Goal: Task Accomplishment & Management: Manage account settings

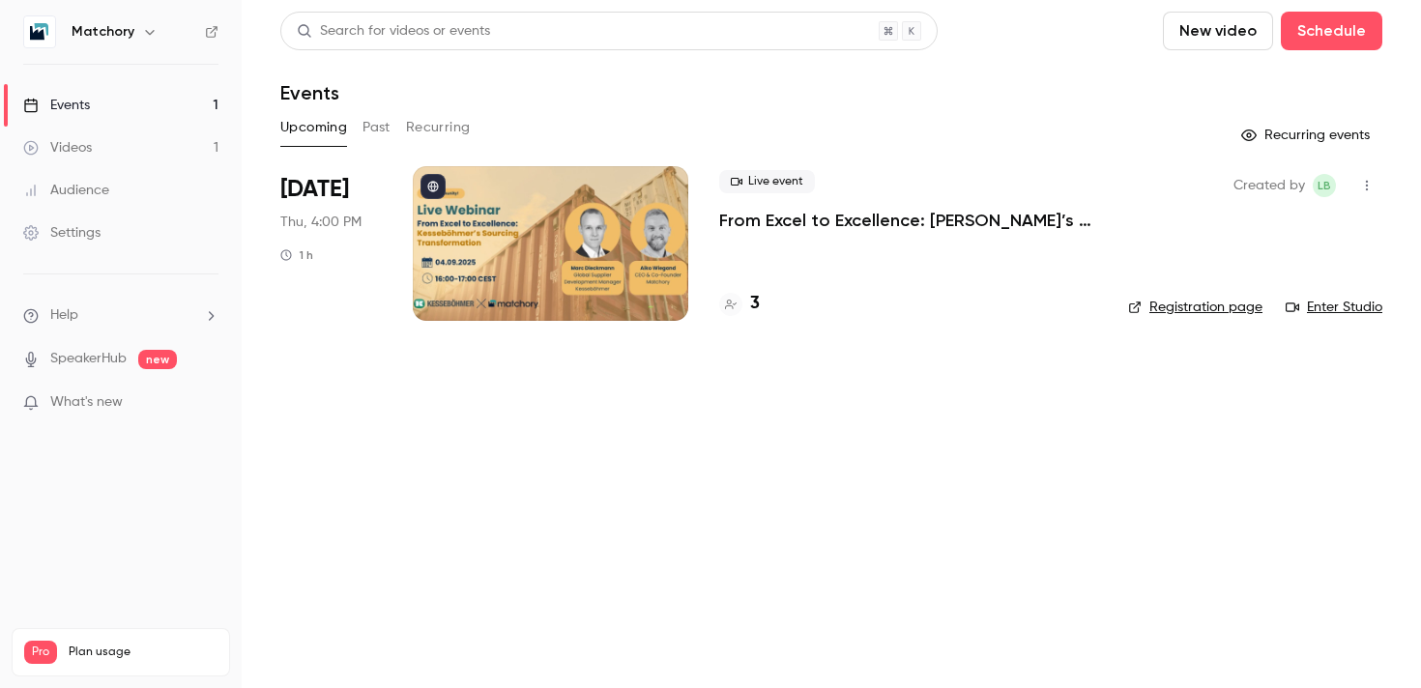
click at [514, 275] on div at bounding box center [550, 243] width 275 height 155
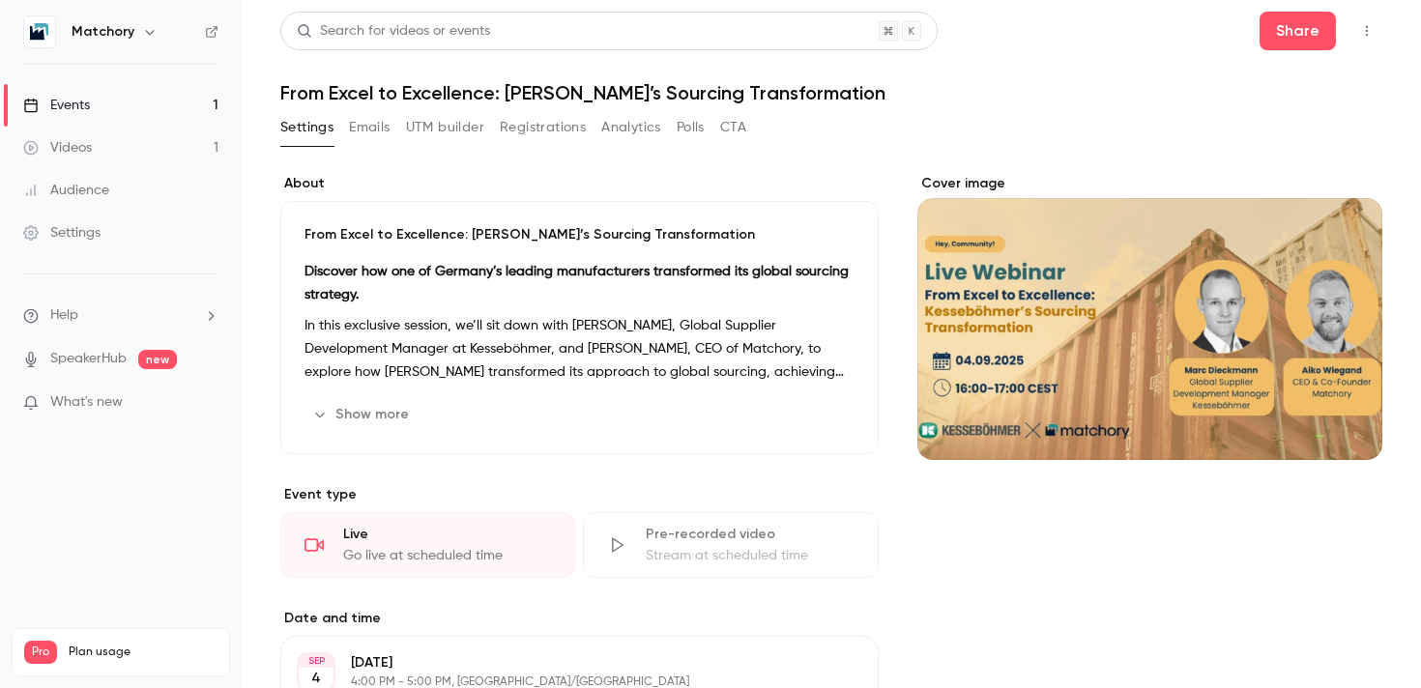
click at [454, 126] on button "UTM builder" at bounding box center [445, 127] width 78 height 31
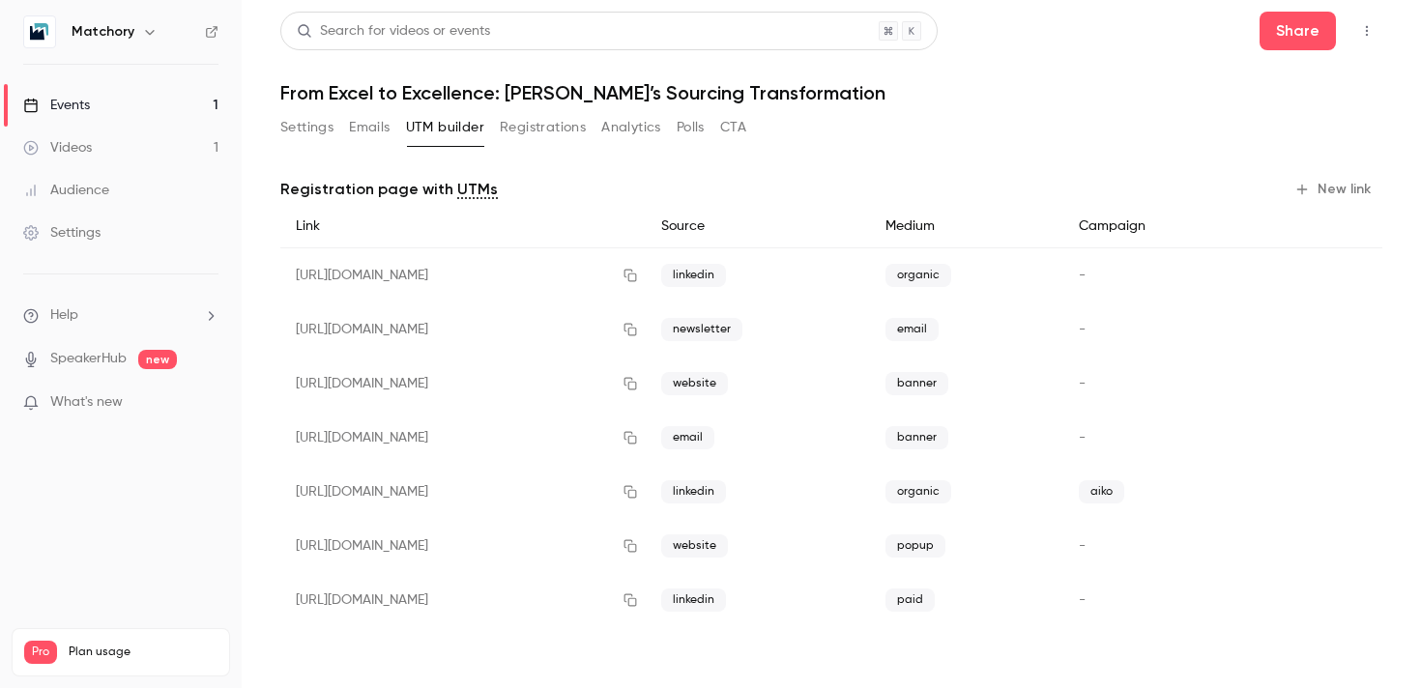
click at [542, 126] on button "Registrations" at bounding box center [543, 127] width 86 height 31
